Goal: Task Accomplishment & Management: Manage account settings

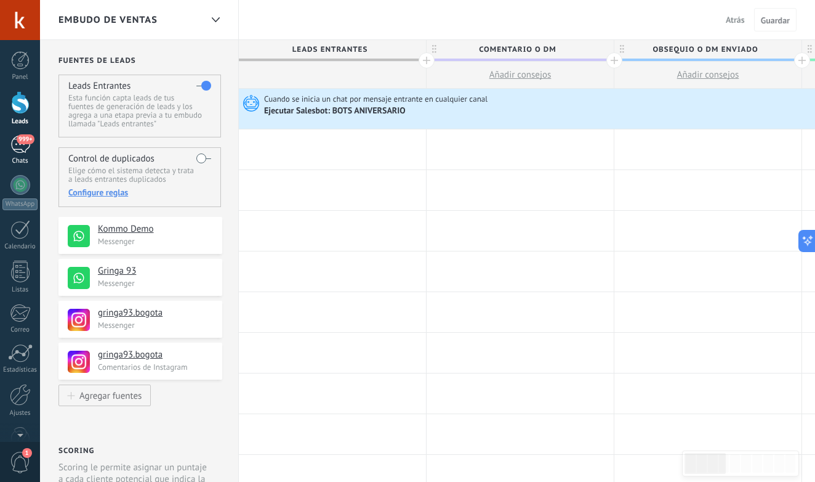
click at [15, 139] on div "999+" at bounding box center [20, 144] width 20 height 18
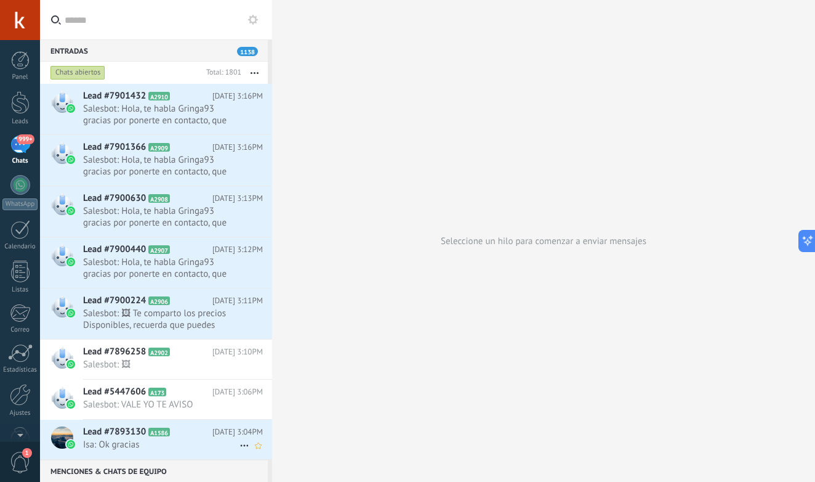
click at [225, 433] on span "[DATE] 3:04PM" at bounding box center [237, 432] width 50 height 12
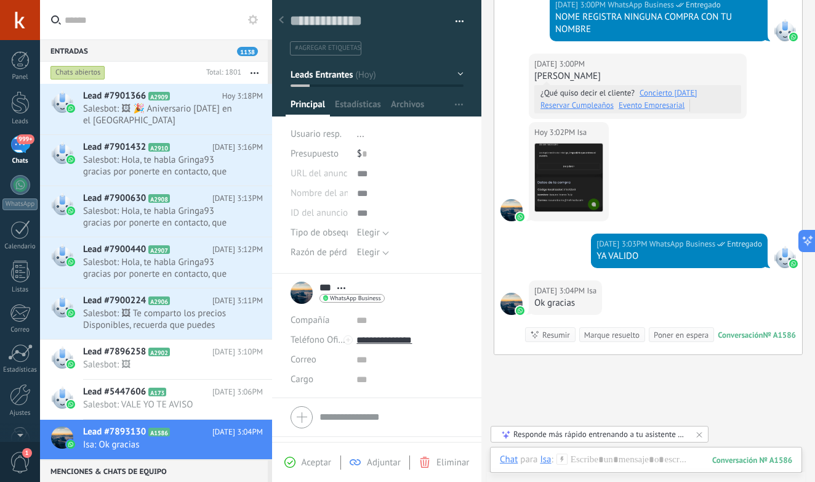
scroll to position [519, 0]
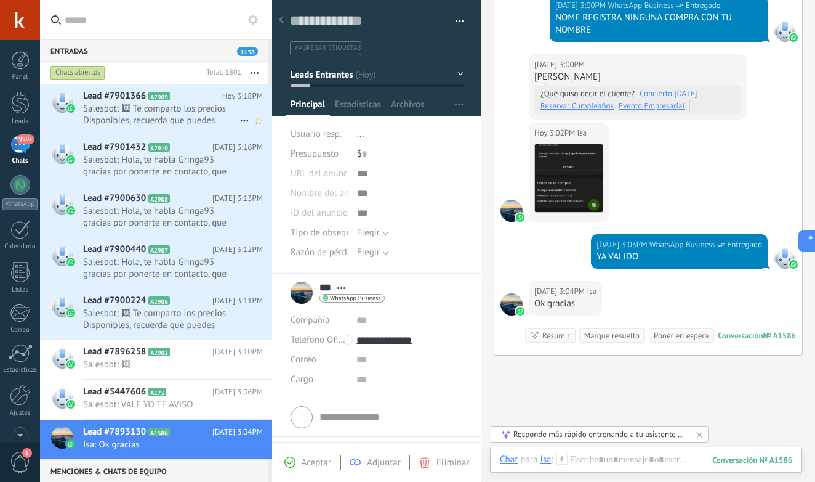
click at [197, 132] on div "Lead #7901366 A2909 [DATE] 3:18PM Salesbot: 🖼 Te comparto los precios Disponibl…" at bounding box center [177, 109] width 189 height 50
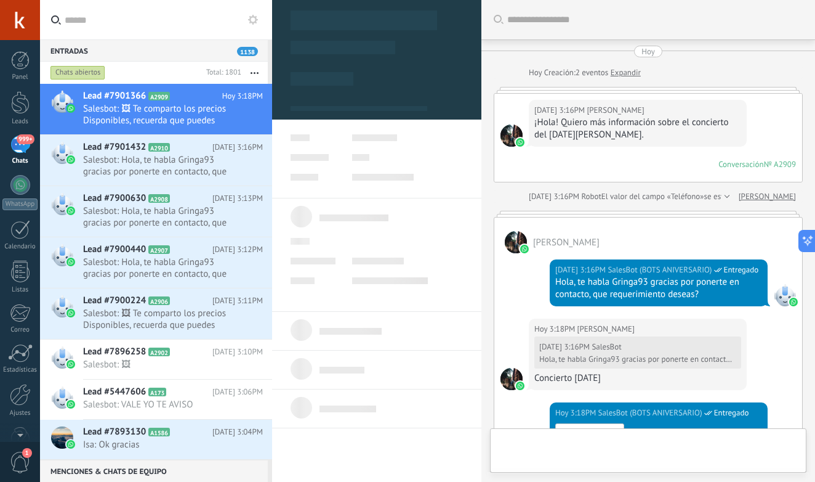
type textarea "**********"
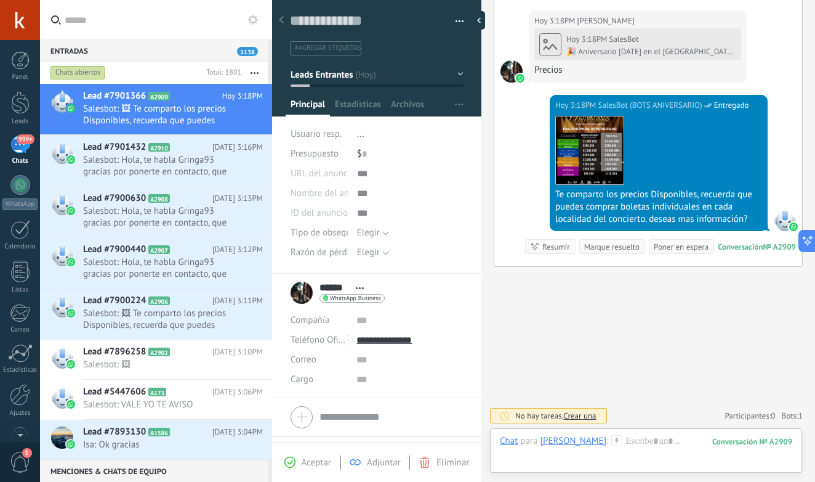
click at [22, 146] on div "999+" at bounding box center [20, 144] width 20 height 18
